Goal: Browse casually

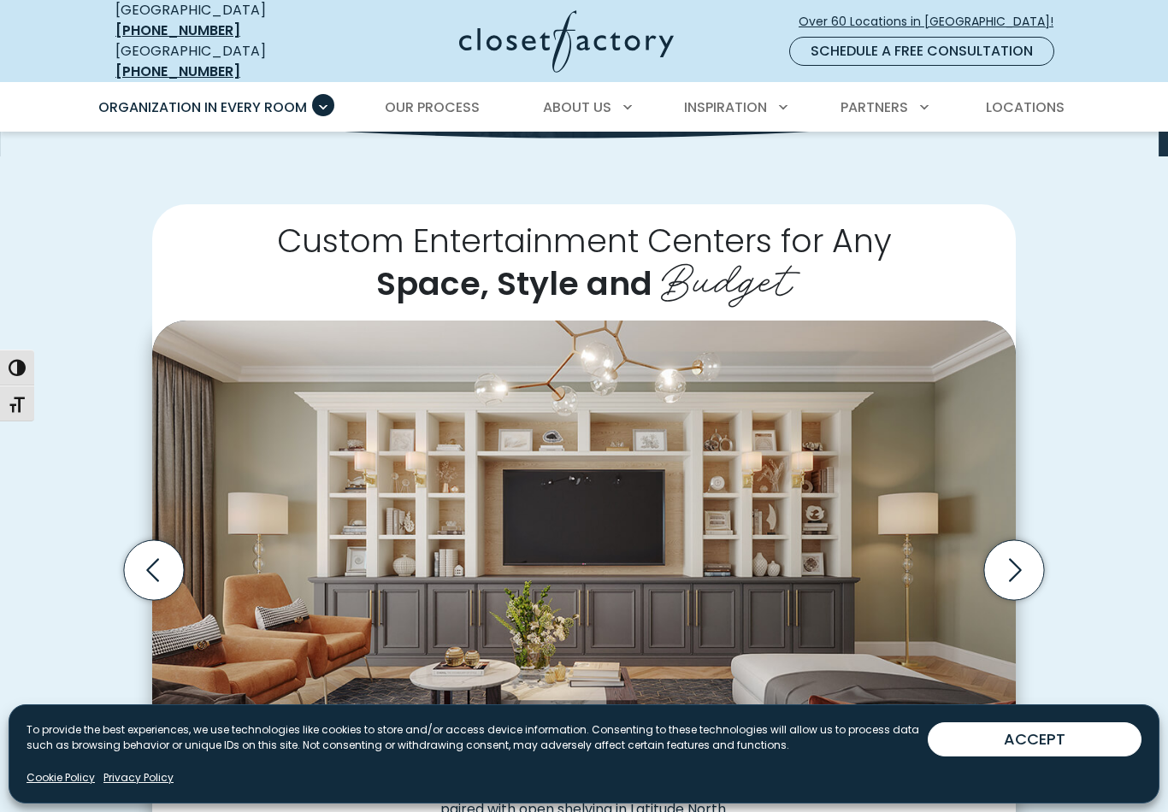
scroll to position [307, 0]
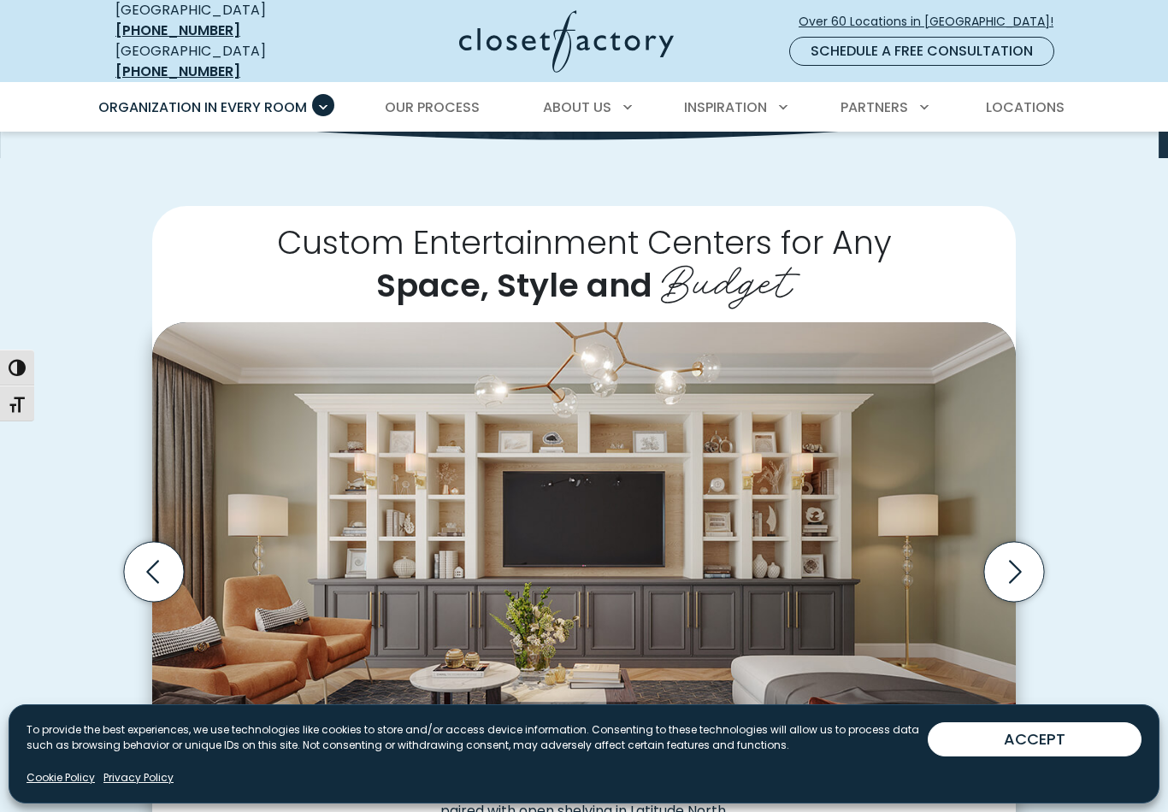
click at [1084, 757] on button "ACCEPT" at bounding box center [1035, 740] width 214 height 34
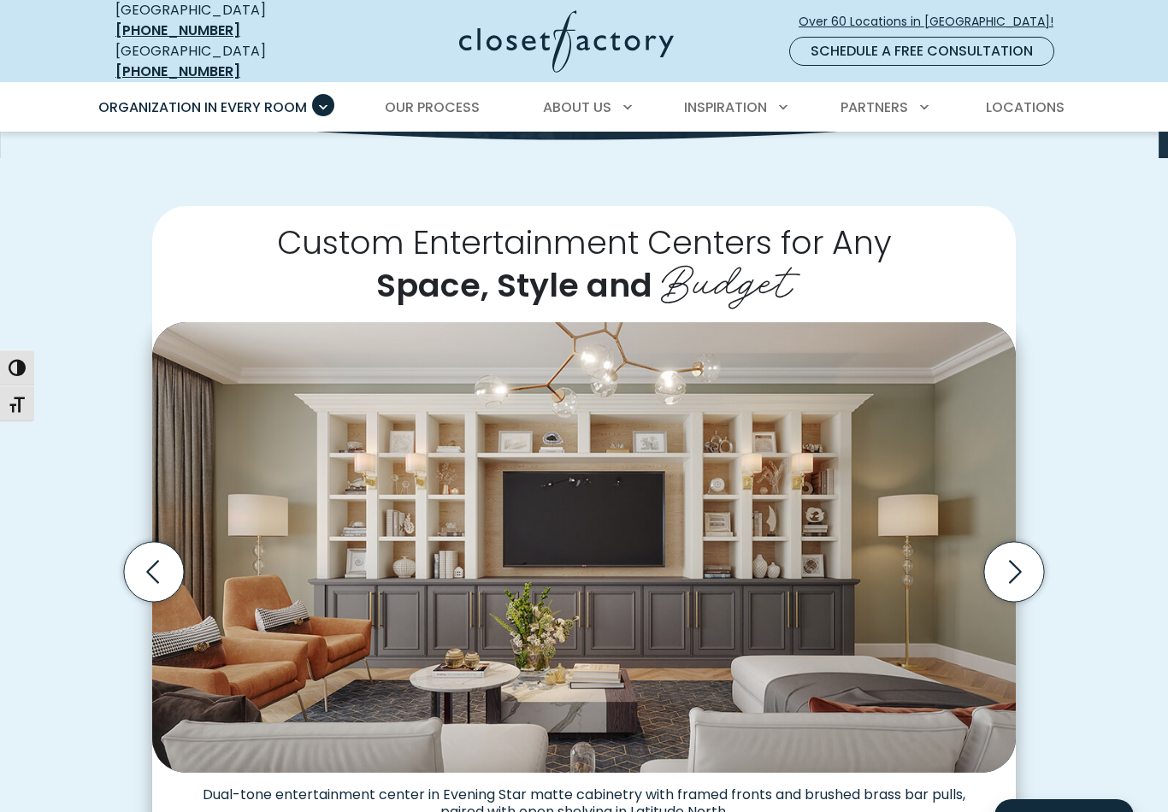
click at [1028, 541] on icon "Next slide" at bounding box center [1014, 571] width 60 height 60
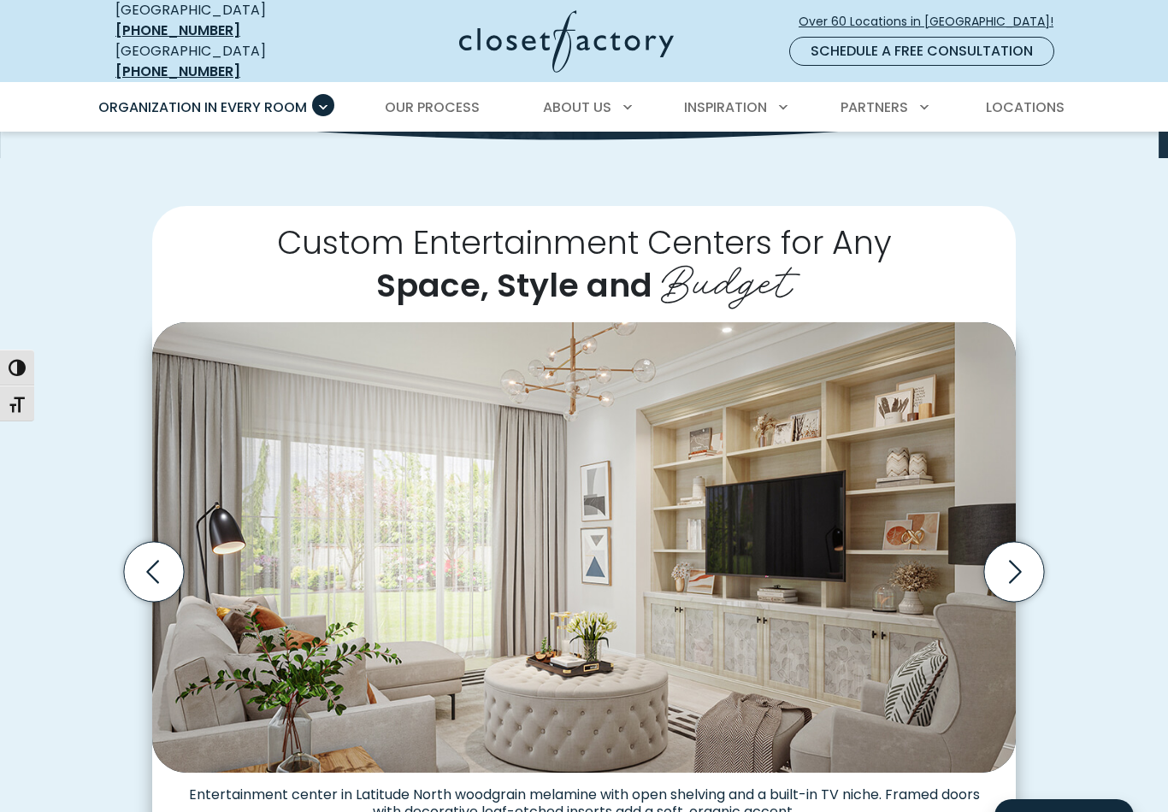
click at [163, 555] on icon "Previous slide" at bounding box center [154, 571] width 60 height 60
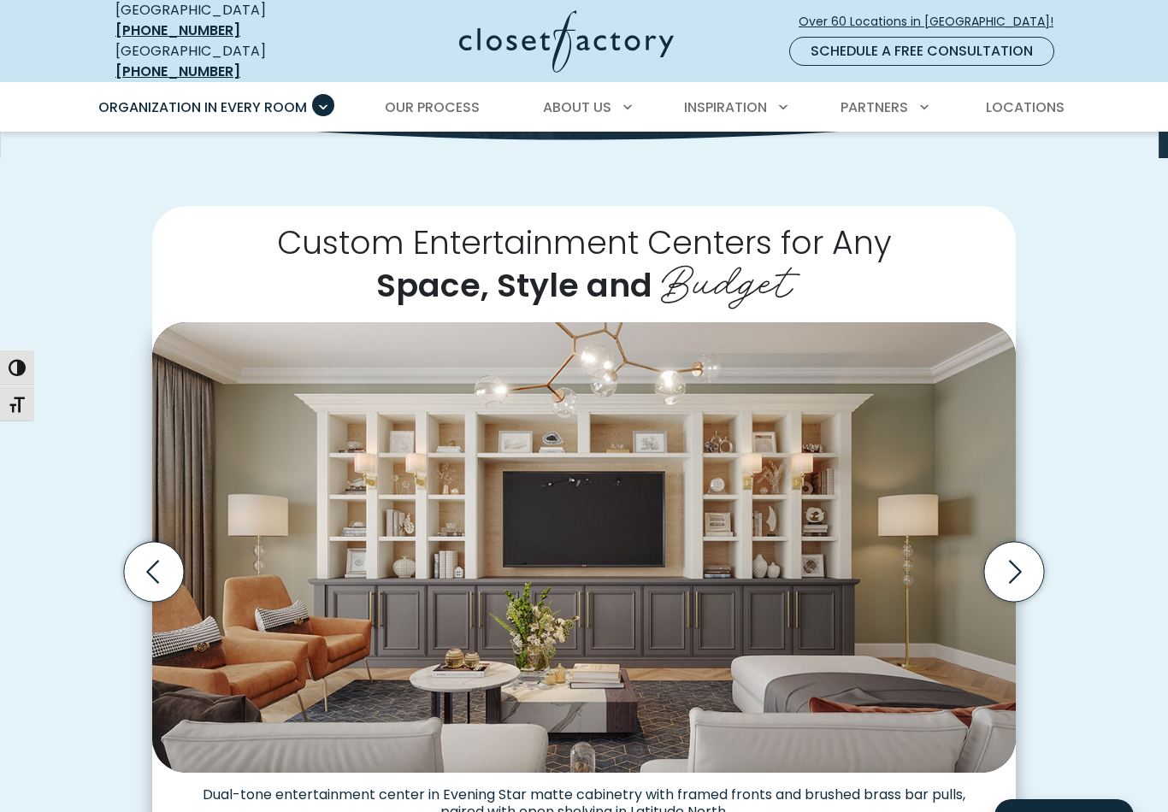
click at [1019, 541] on icon "Next slide" at bounding box center [1014, 571] width 60 height 60
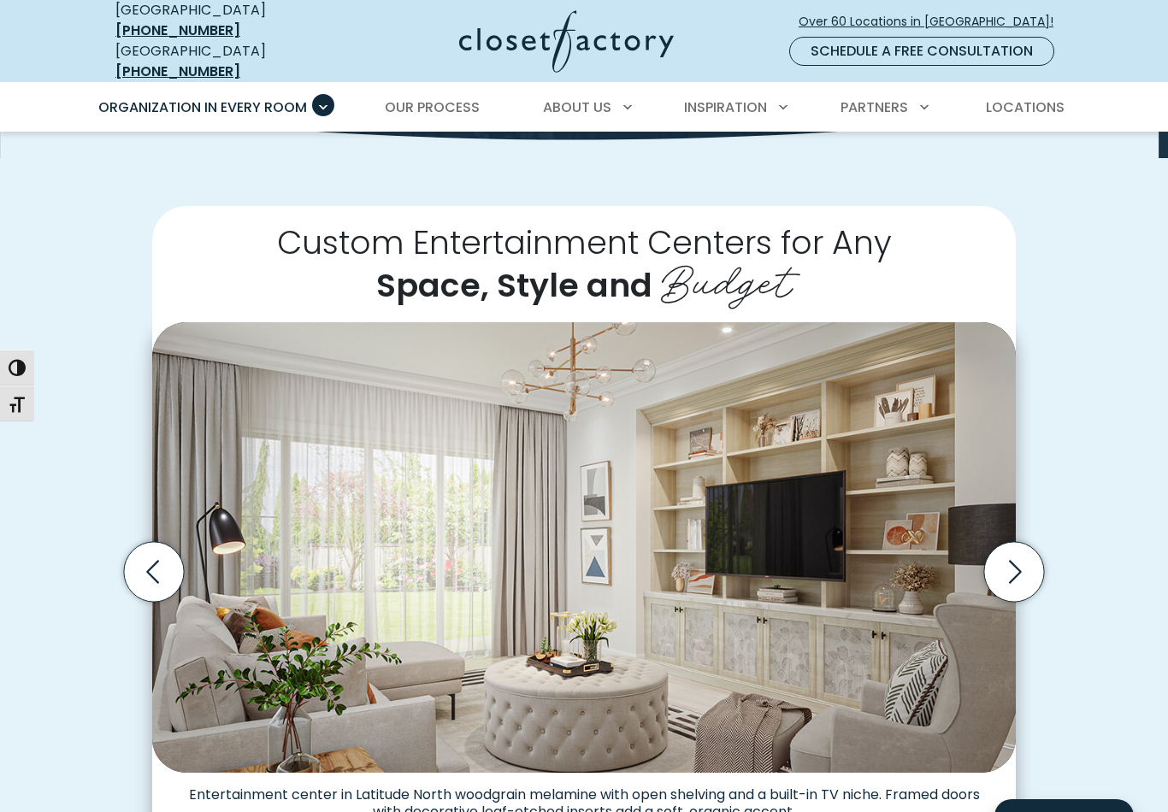
click at [1012, 551] on icon "Next slide" at bounding box center [1014, 571] width 60 height 60
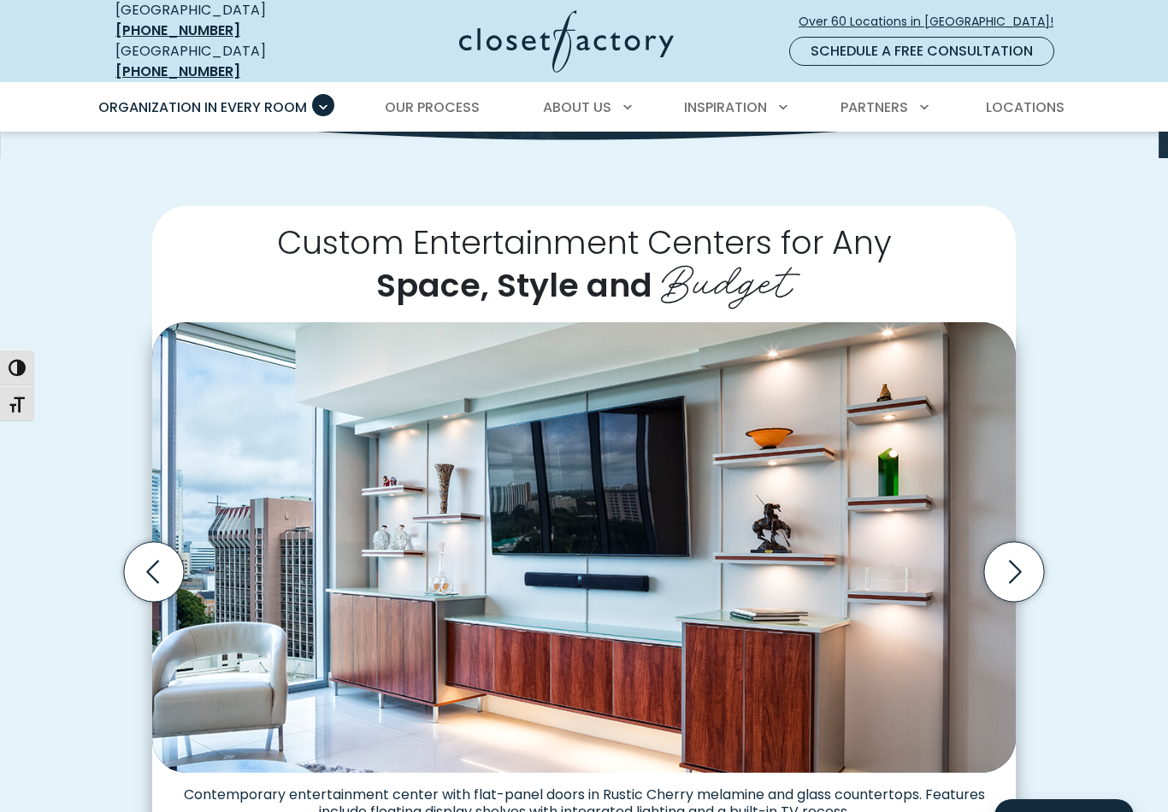
click at [1010, 550] on icon "Next slide" at bounding box center [1014, 571] width 60 height 60
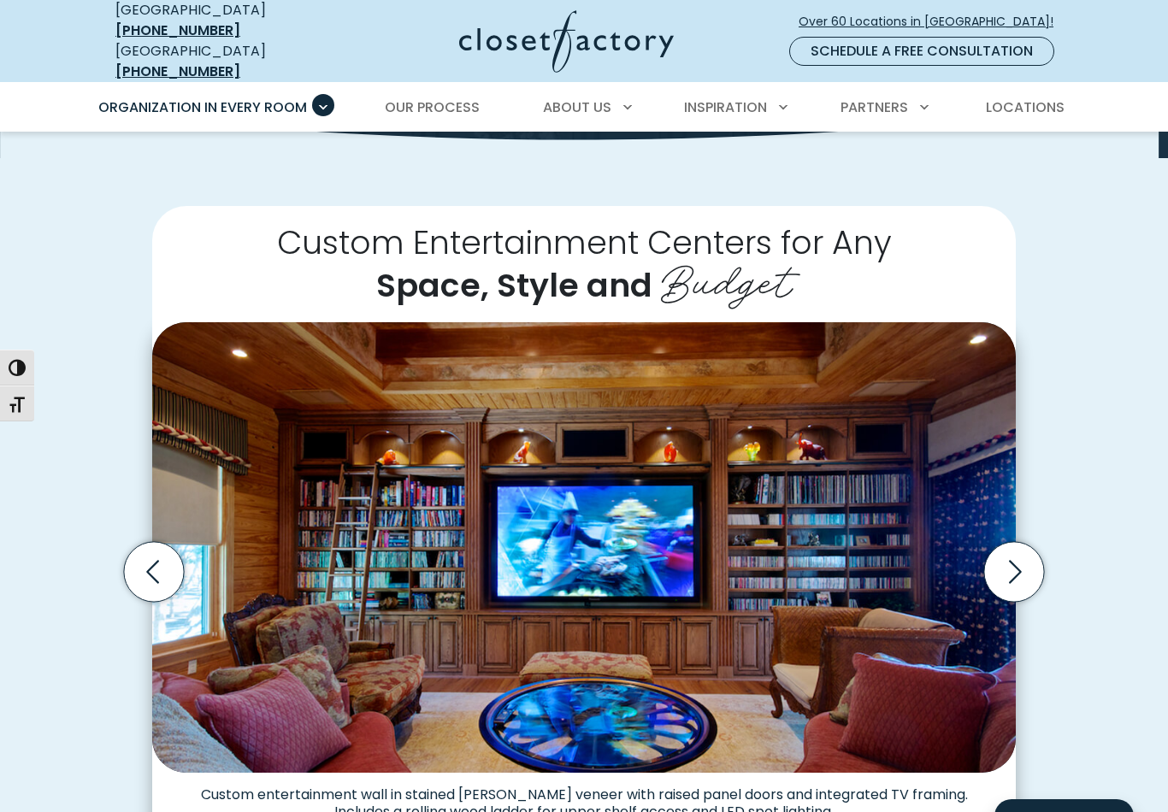
click at [1006, 552] on icon "Next slide" at bounding box center [1014, 571] width 60 height 60
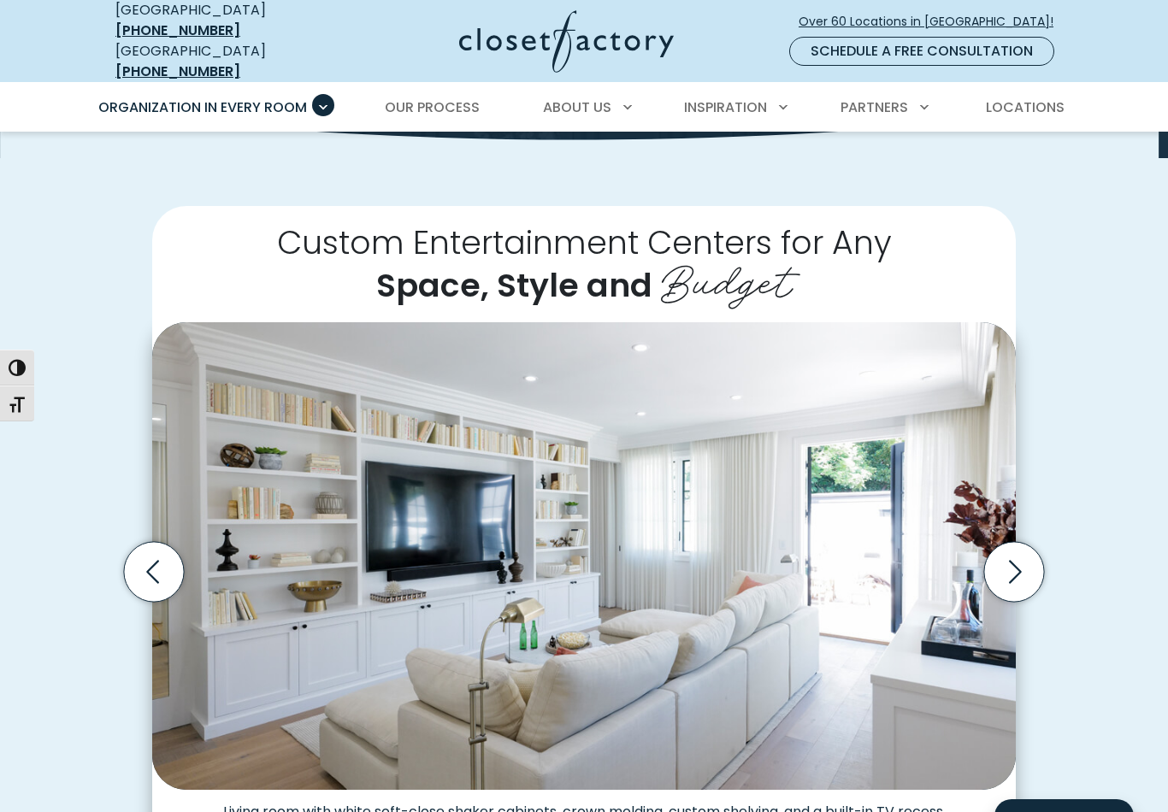
click at [1012, 560] on icon "Next slide" at bounding box center [1015, 571] width 13 height 23
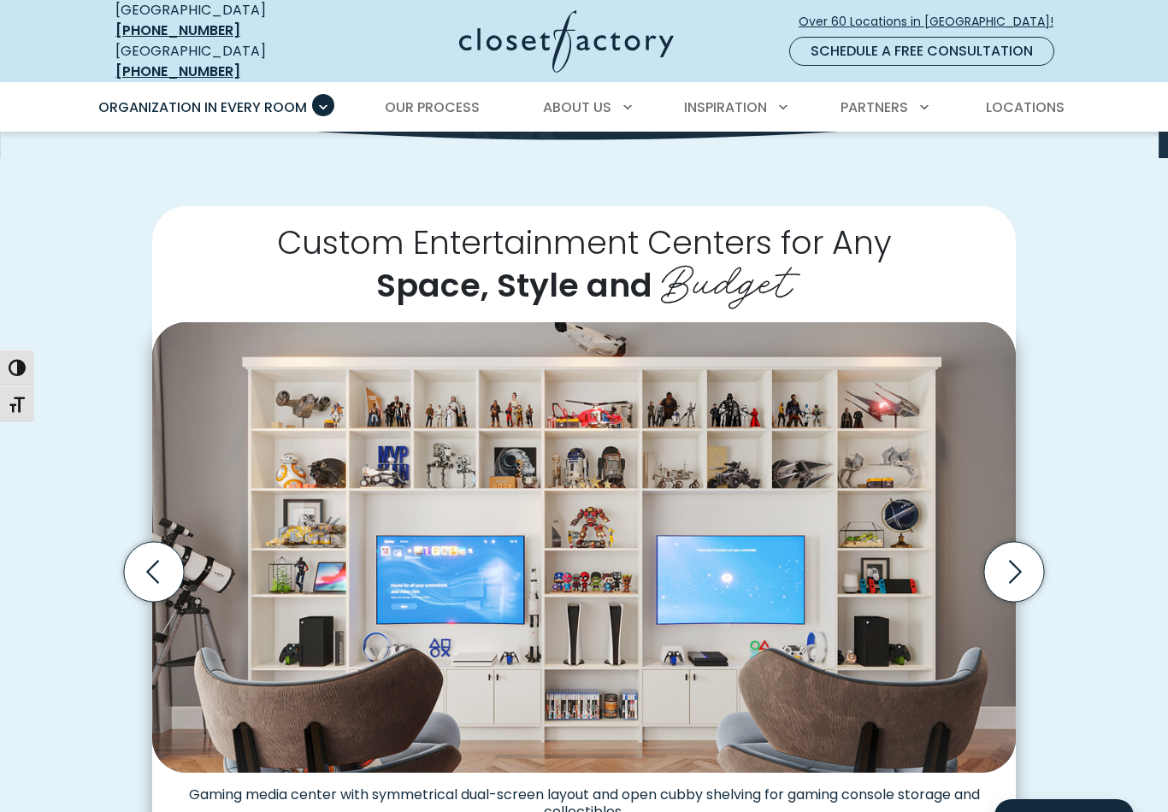
click at [1026, 556] on icon "Next slide" at bounding box center [1014, 571] width 60 height 60
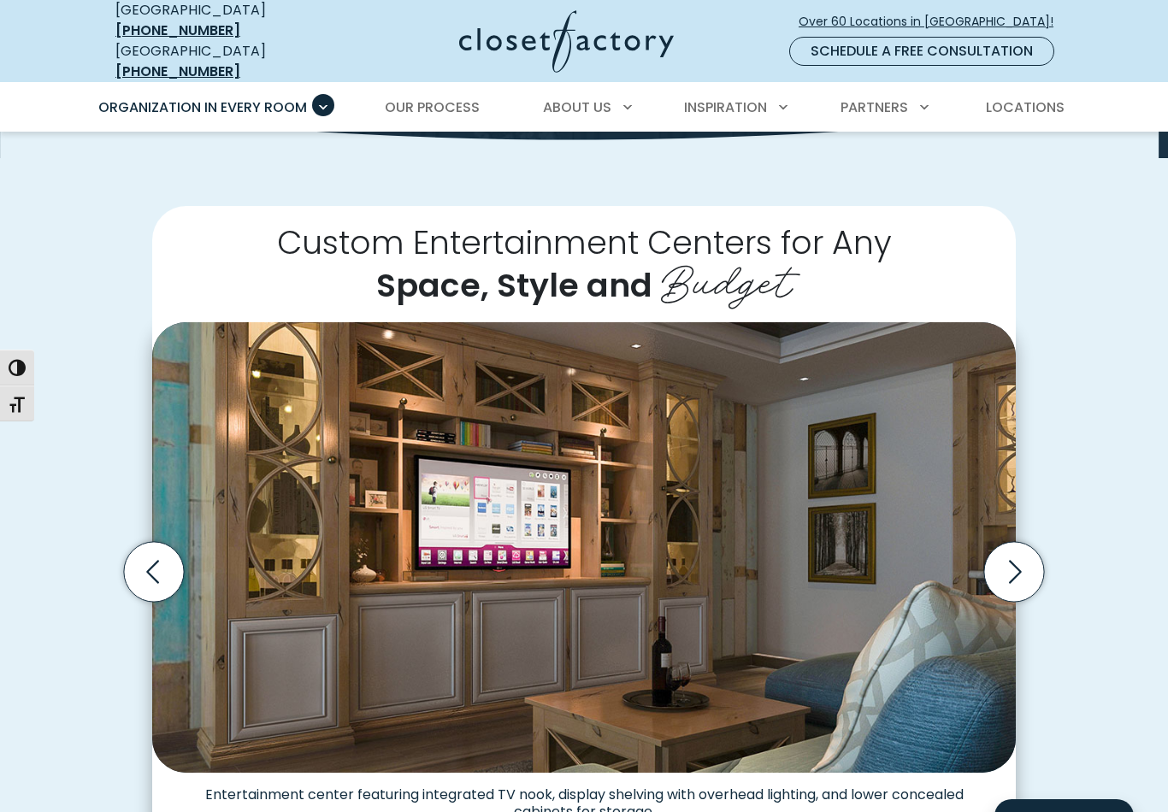
click at [1014, 543] on icon "Next slide" at bounding box center [1014, 571] width 60 height 60
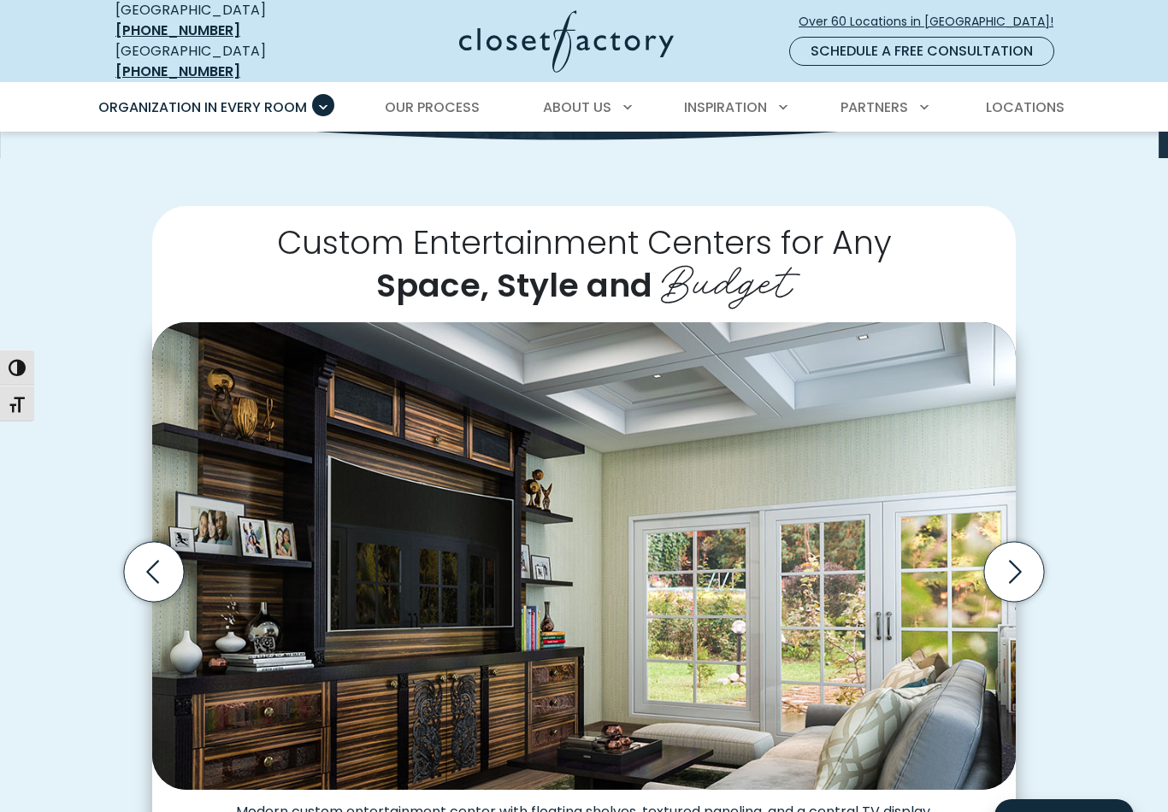
click at [1013, 560] on icon "Next slide" at bounding box center [1015, 571] width 13 height 23
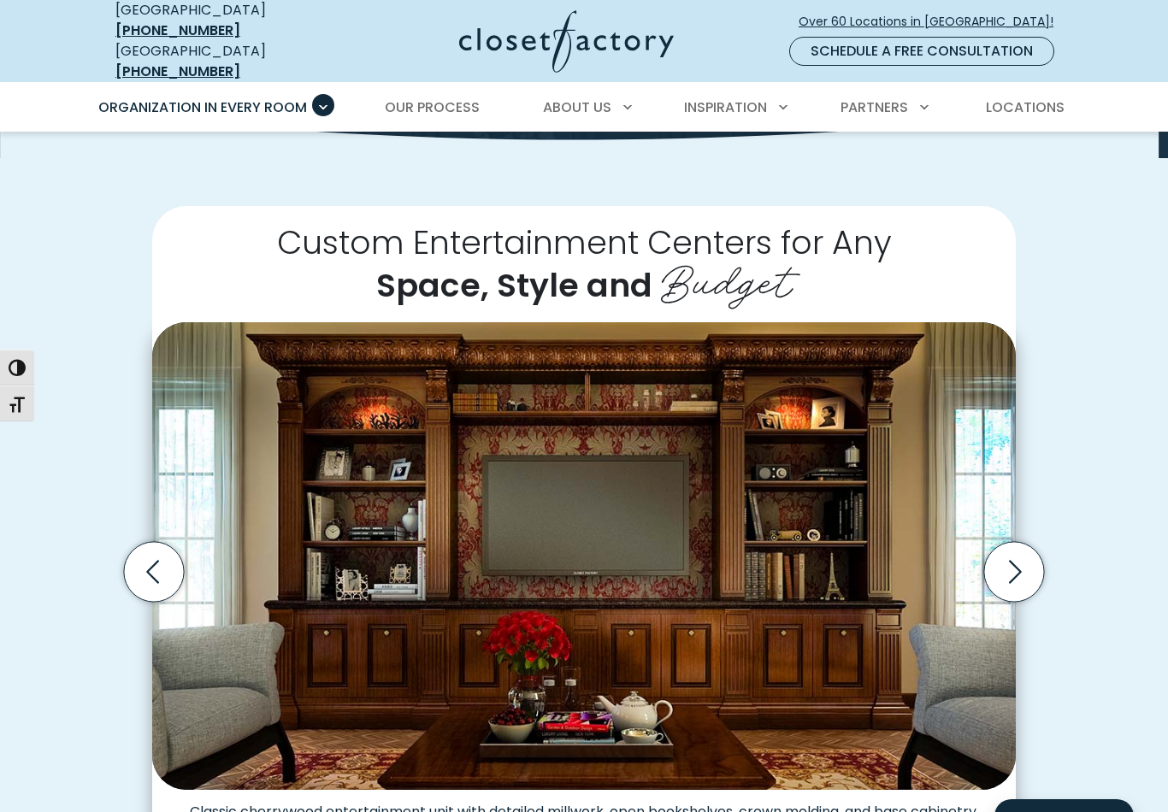
click at [159, 541] on icon "Previous slide" at bounding box center [154, 571] width 60 height 60
